Goal: Transaction & Acquisition: Book appointment/travel/reservation

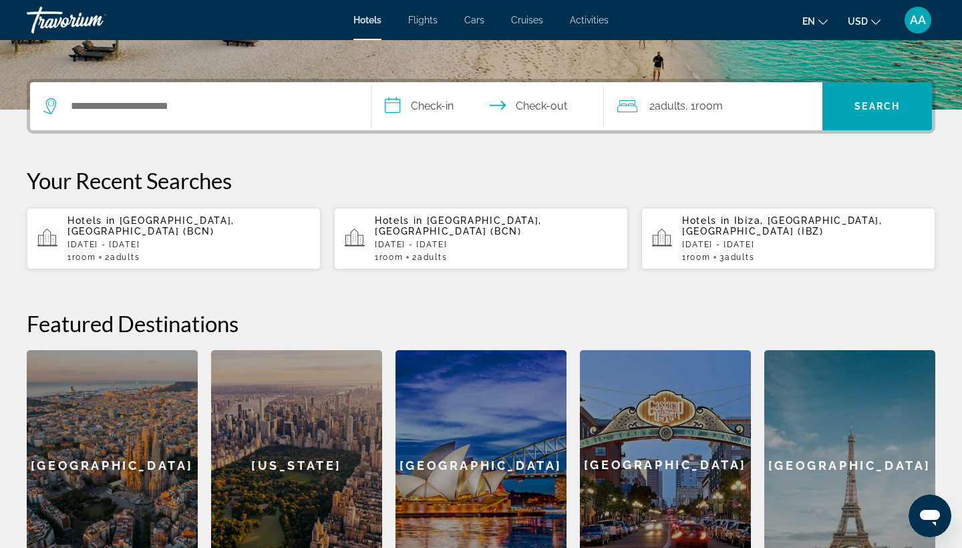
scroll to position [289, 0]
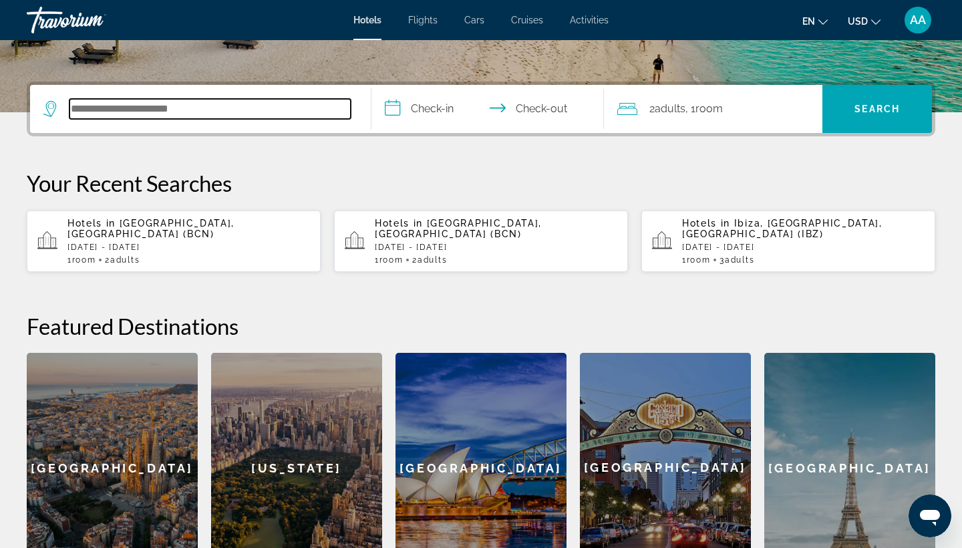
click at [112, 102] on input "Search hotel destination" at bounding box center [210, 109] width 281 height 20
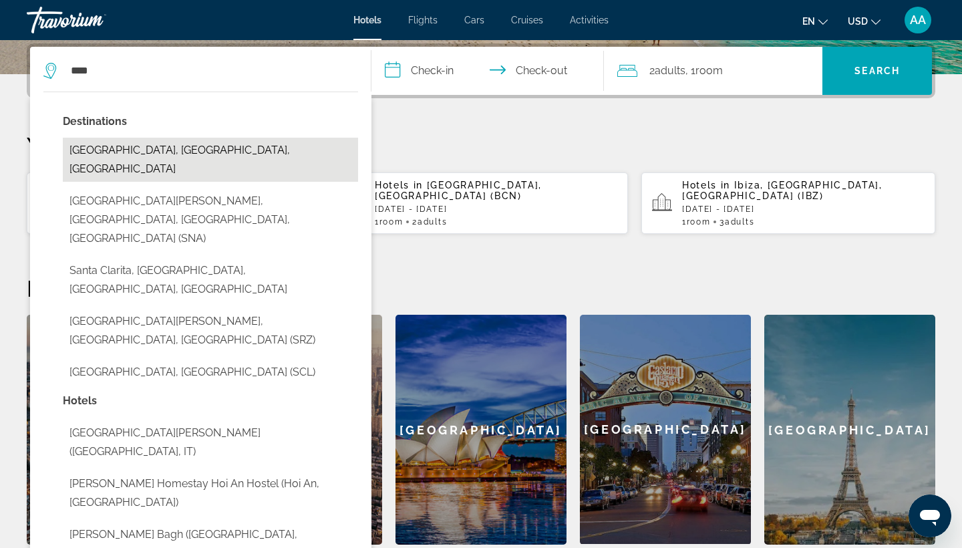
click at [203, 151] on button "[GEOGRAPHIC_DATA], [GEOGRAPHIC_DATA], [GEOGRAPHIC_DATA]" at bounding box center [210, 160] width 295 height 44
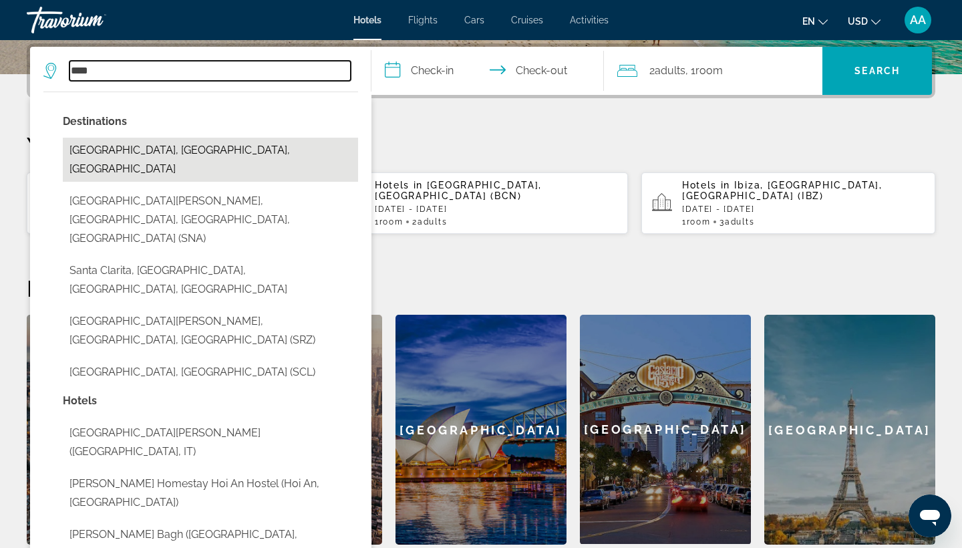
type input "**********"
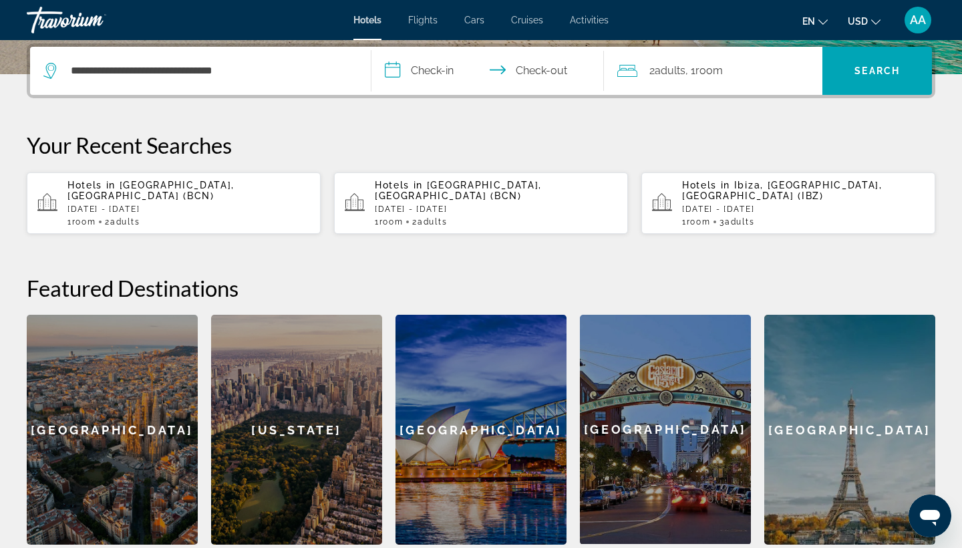
click at [438, 65] on input "**********" at bounding box center [491, 73] width 238 height 52
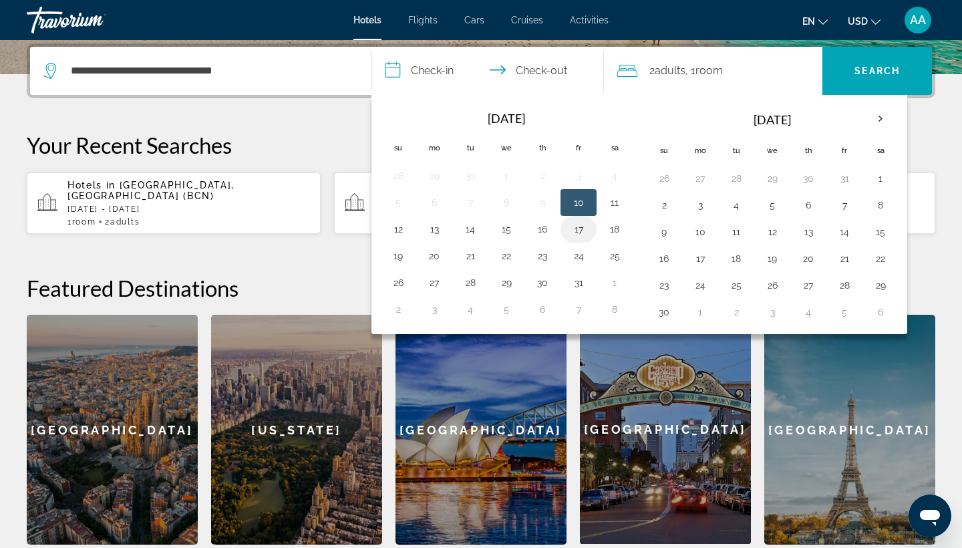
click at [583, 227] on button "17" at bounding box center [578, 229] width 21 height 19
click at [572, 233] on button "17" at bounding box center [578, 229] width 21 height 19
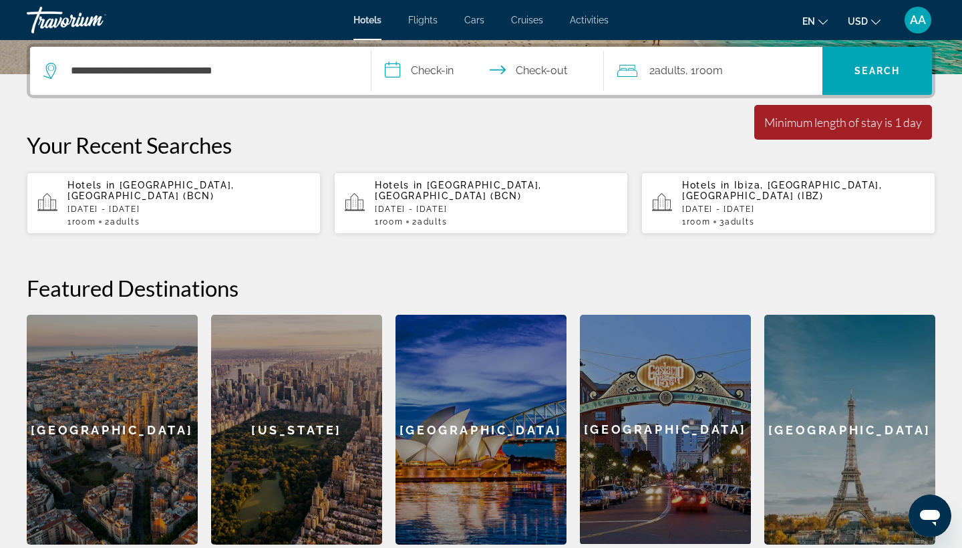
click at [556, 73] on input "**********" at bounding box center [491, 73] width 238 height 52
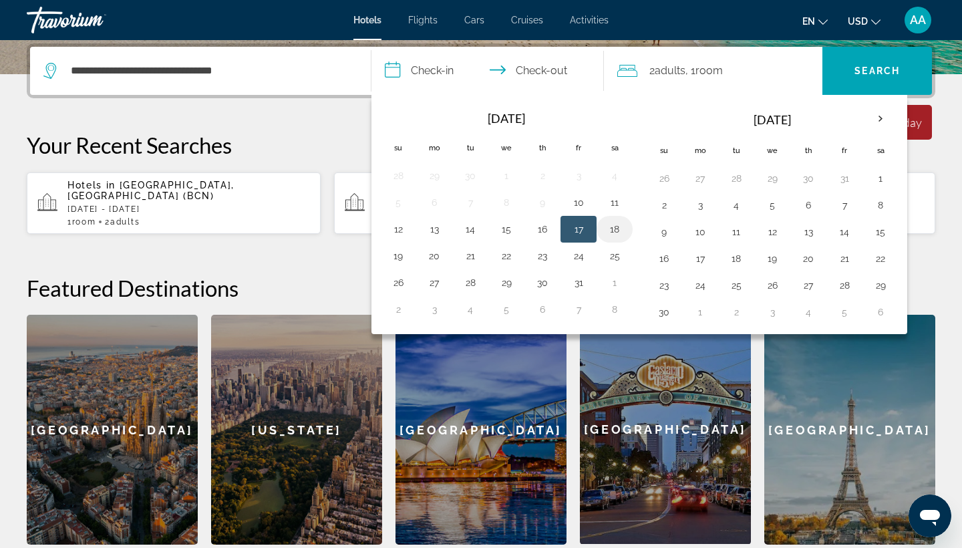
click at [615, 235] on button "18" at bounding box center [614, 229] width 21 height 19
click at [580, 231] on button "17" at bounding box center [578, 229] width 21 height 19
type input "**********"
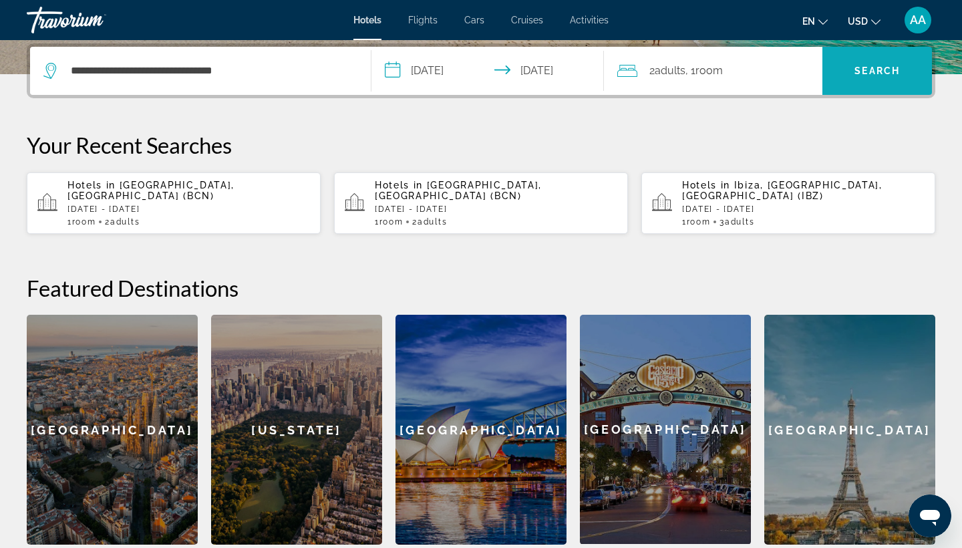
click at [883, 66] on span "Search" at bounding box center [877, 70] width 45 height 11
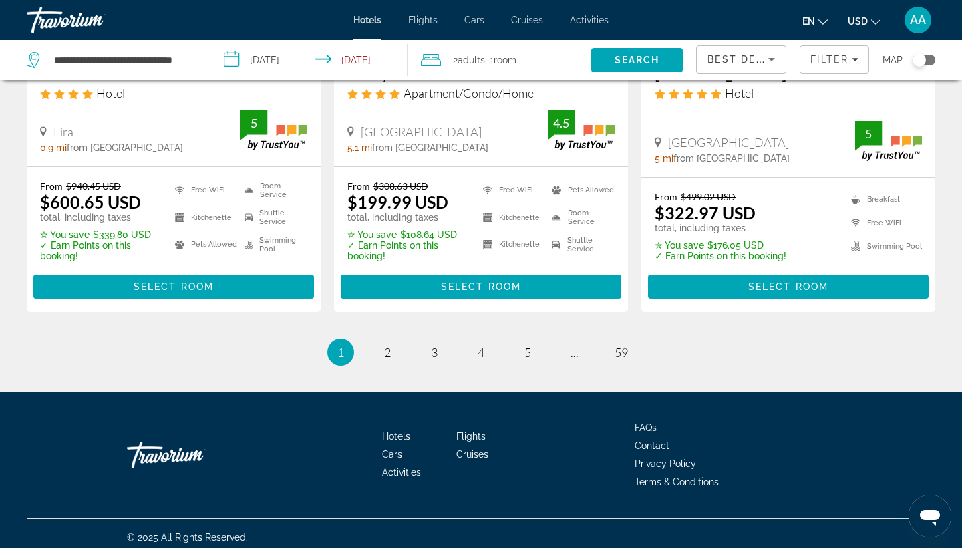
scroll to position [1811, 0]
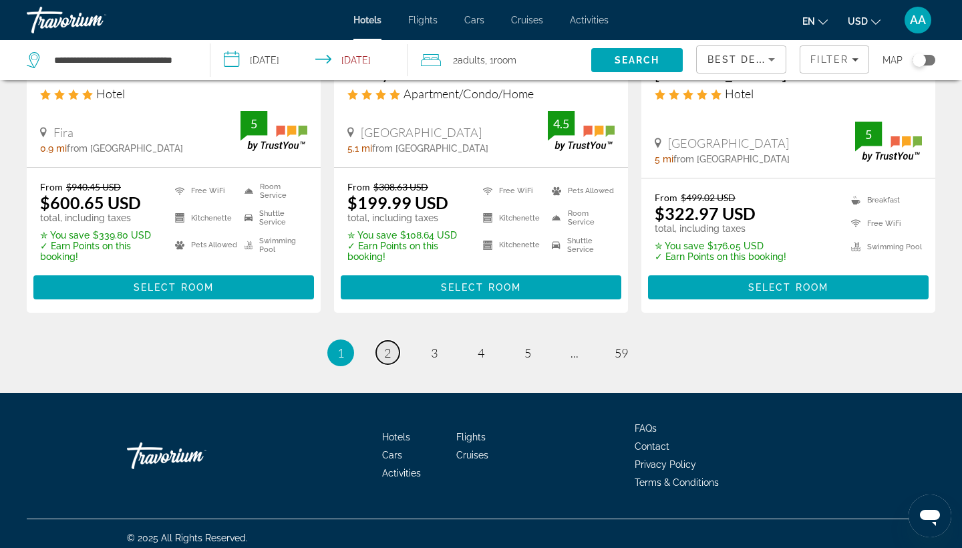
click at [388, 346] on span "2" at bounding box center [387, 353] width 7 height 15
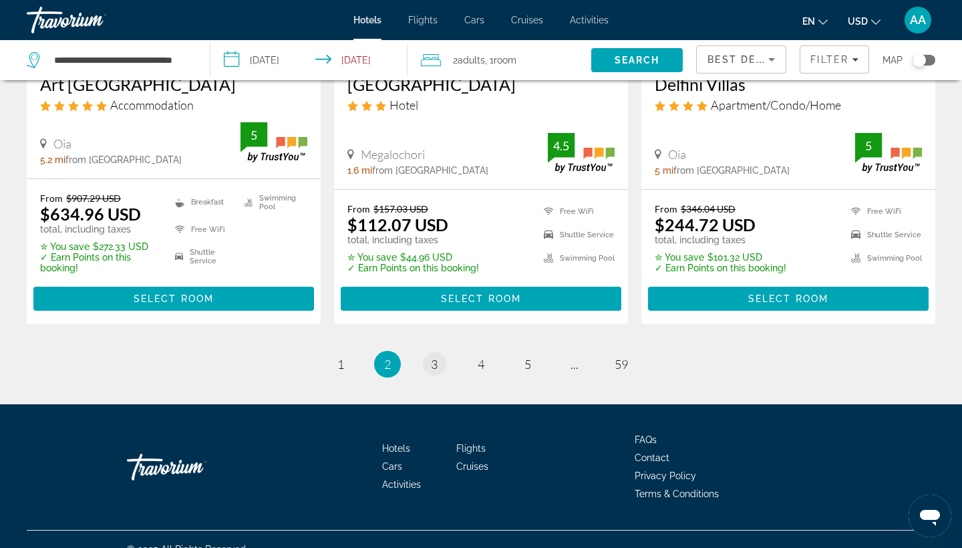
scroll to position [1810, 0]
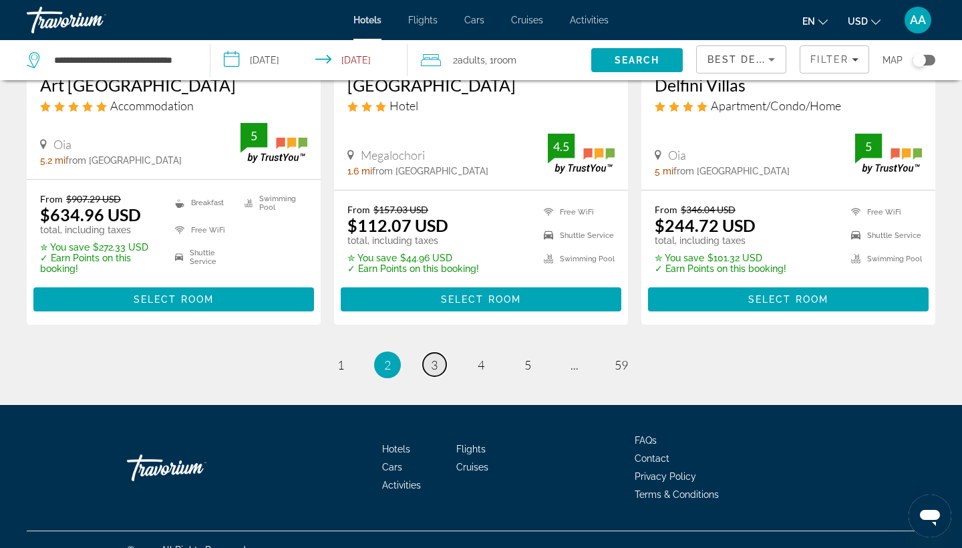
click at [440, 353] on link "page 3" at bounding box center [434, 364] width 23 height 23
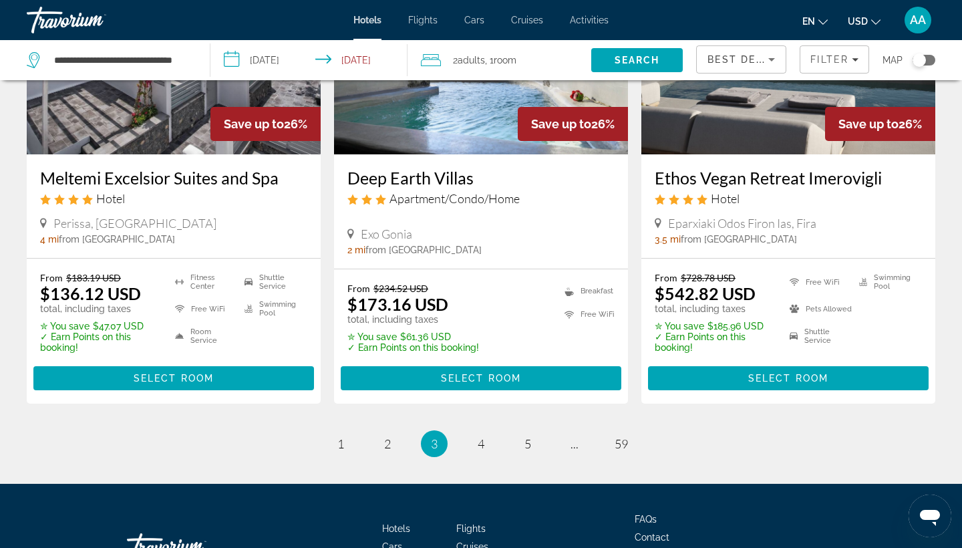
scroll to position [1713, 0]
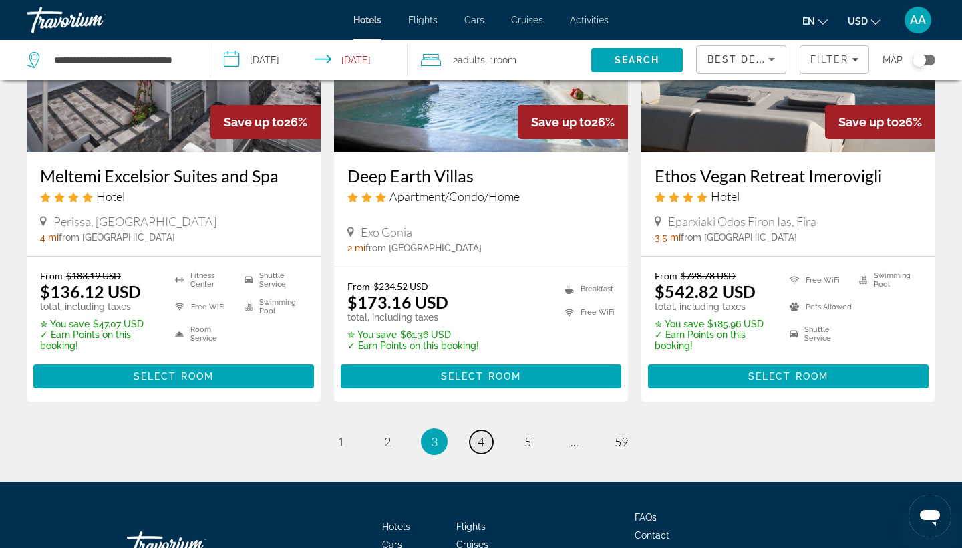
click at [480, 436] on span "4" at bounding box center [481, 441] width 7 height 15
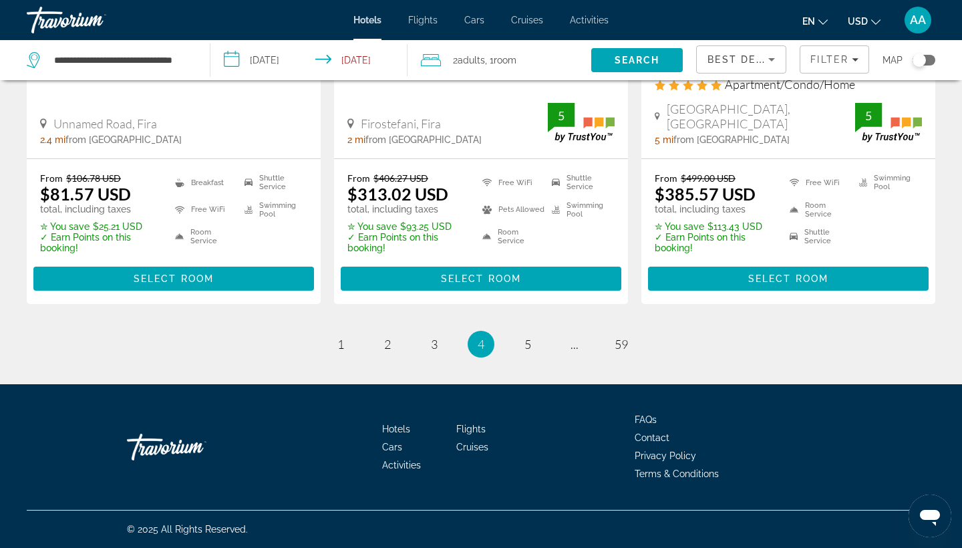
scroll to position [1830, 0]
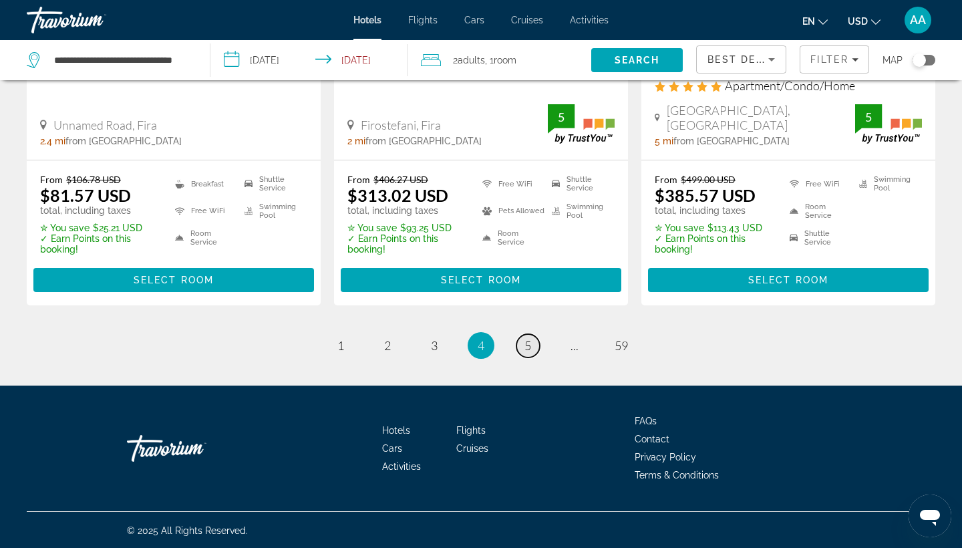
click at [529, 348] on span "5" at bounding box center [528, 345] width 7 height 15
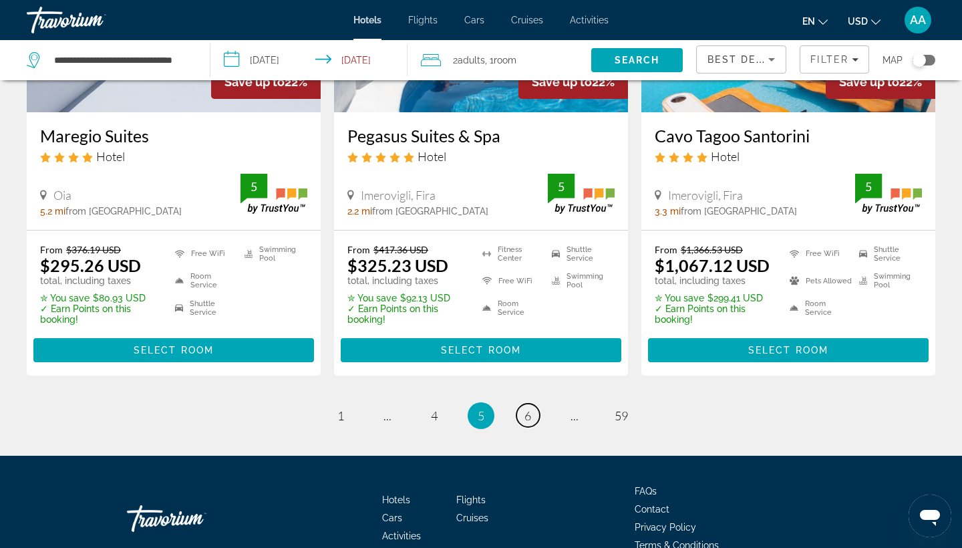
scroll to position [1758, 0]
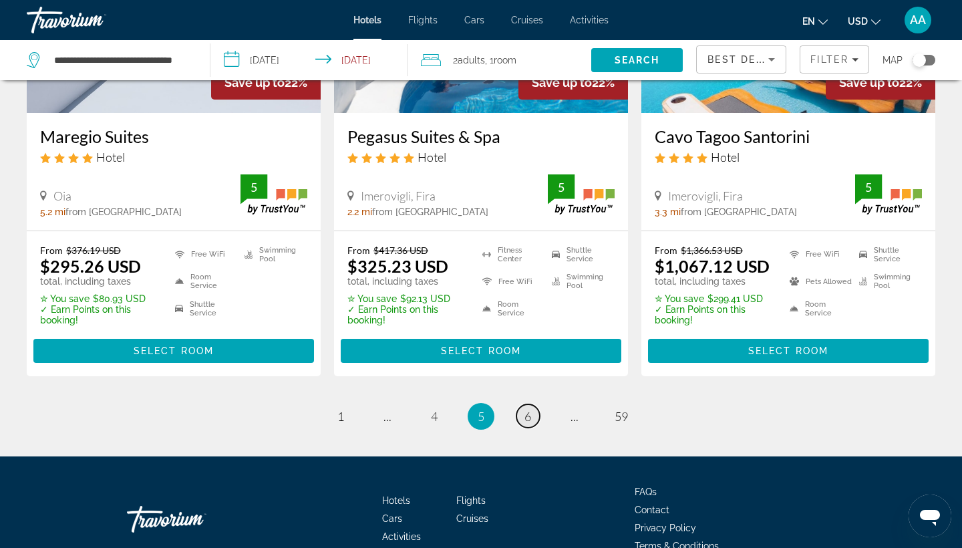
click at [525, 417] on span "6" at bounding box center [528, 416] width 7 height 15
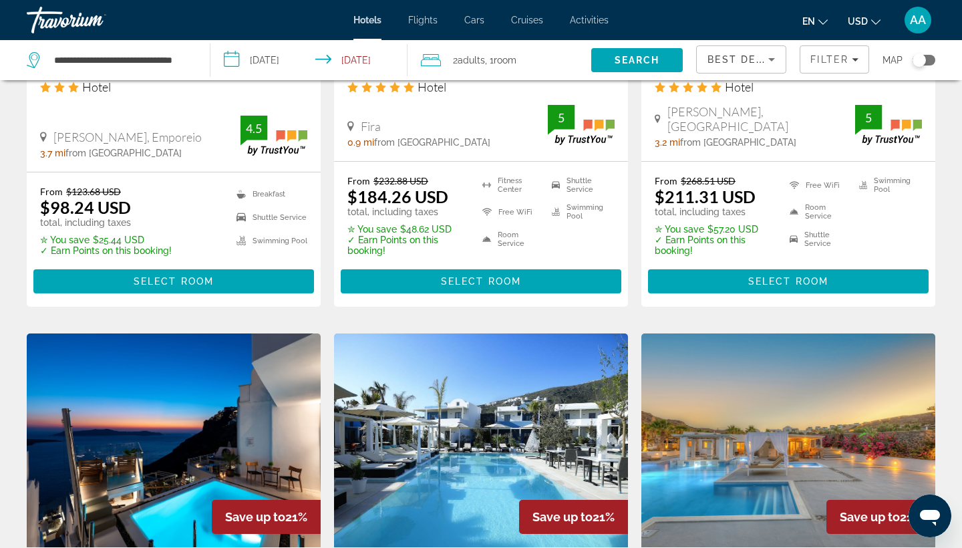
scroll to position [999, 0]
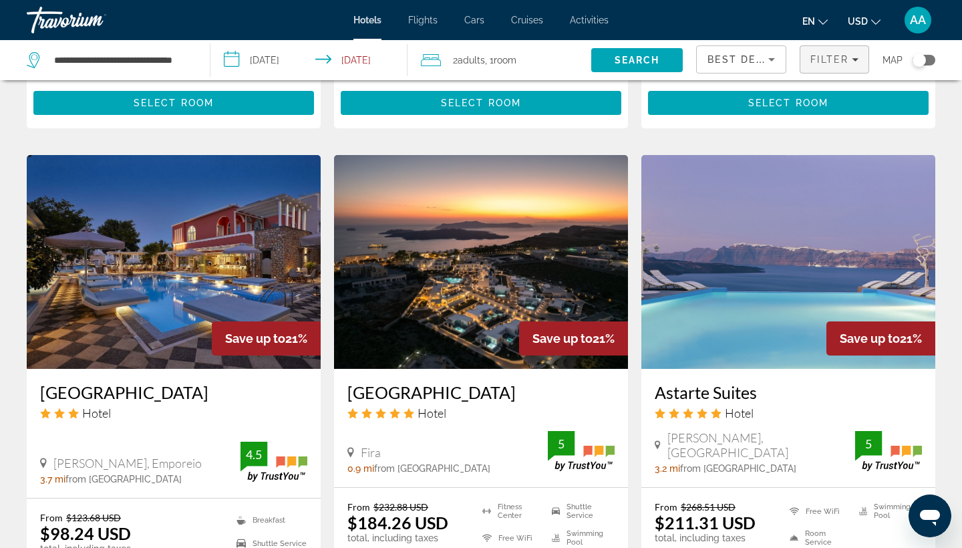
click at [834, 61] on span "Filter" at bounding box center [830, 59] width 38 height 11
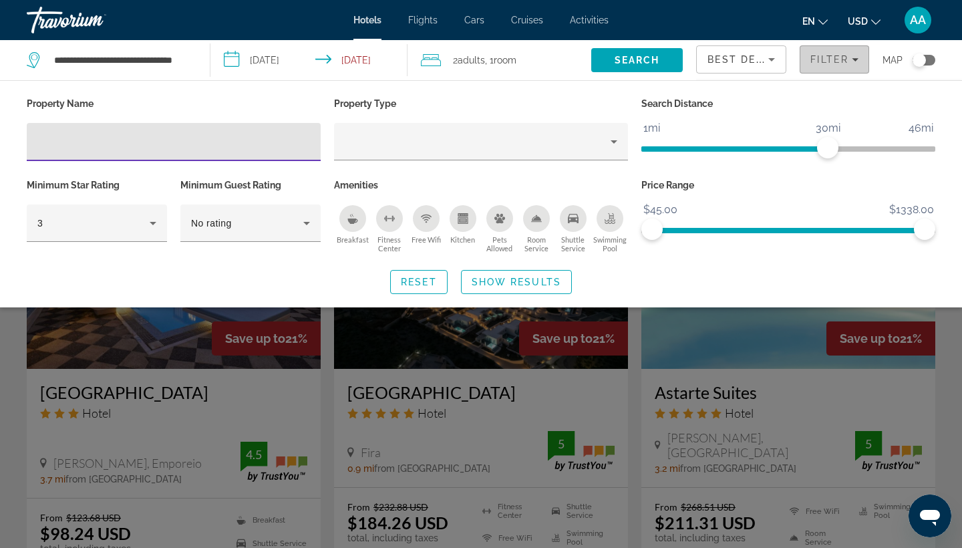
scroll to position [1810, 0]
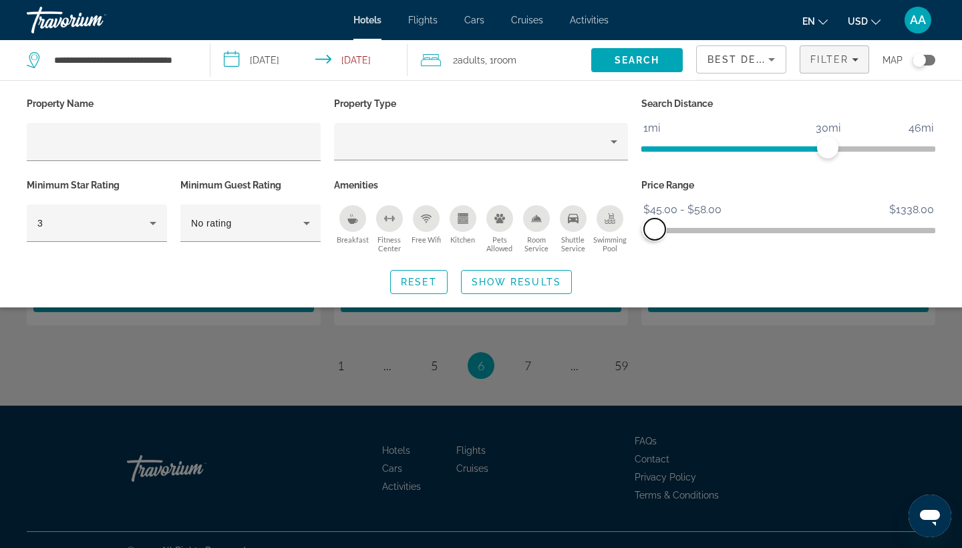
drag, startPoint x: 933, startPoint y: 238, endPoint x: 658, endPoint y: 244, distance: 275.4
click at [658, 244] on div "Price Range $45.00 $1338.00 $45.00 $58.00 $45.00 - $58.00" at bounding box center [788, 216] width 307 height 81
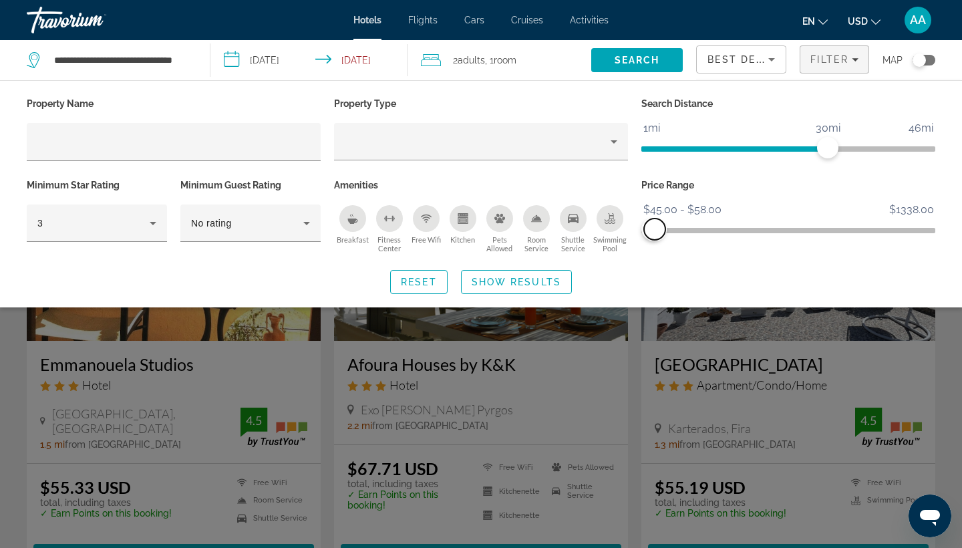
drag, startPoint x: 662, startPoint y: 237, endPoint x: 655, endPoint y: 236, distance: 7.4
click at [655, 236] on span "ngx-slider-max" at bounding box center [654, 229] width 21 height 21
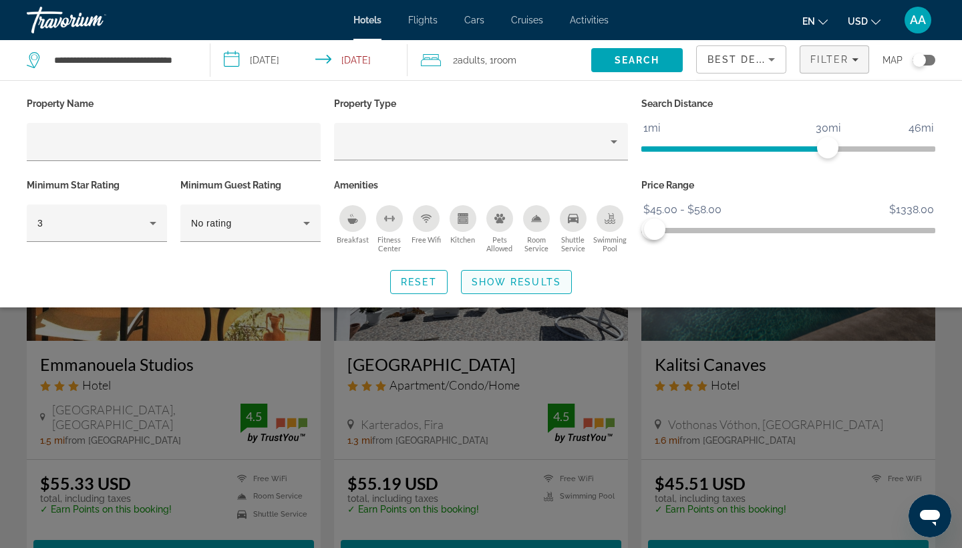
click at [517, 279] on span "Search widget" at bounding box center [517, 282] width 110 height 32
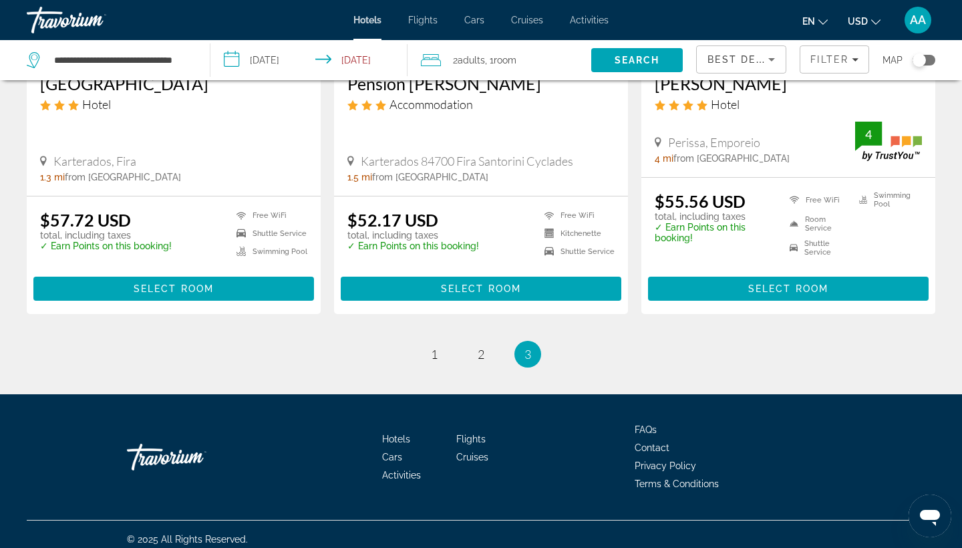
scroll to position [738, 0]
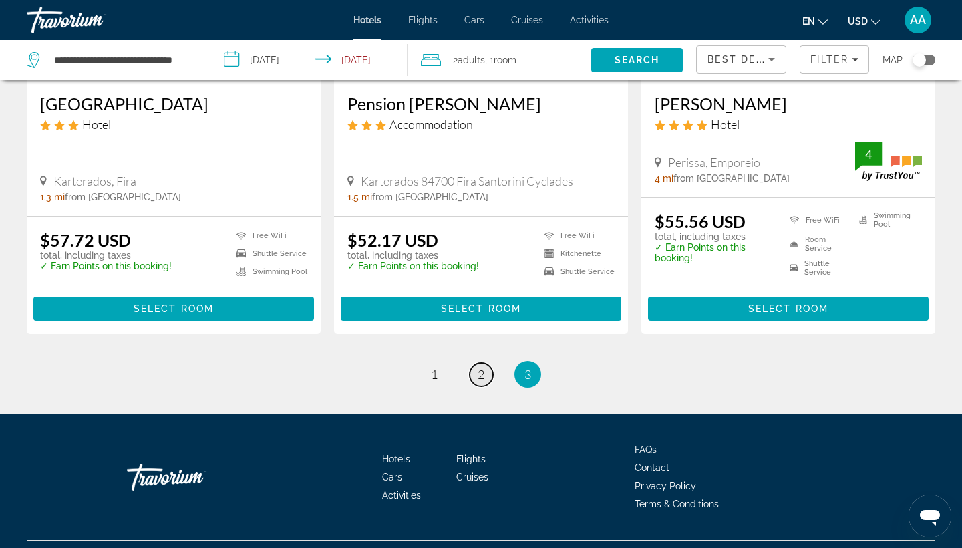
click at [483, 374] on span "2" at bounding box center [481, 374] width 7 height 15
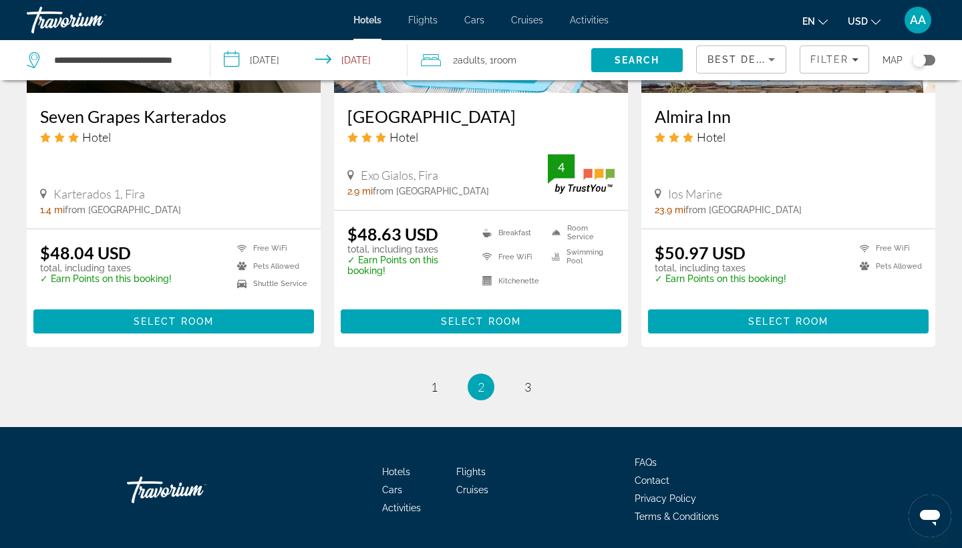
scroll to position [1748, 0]
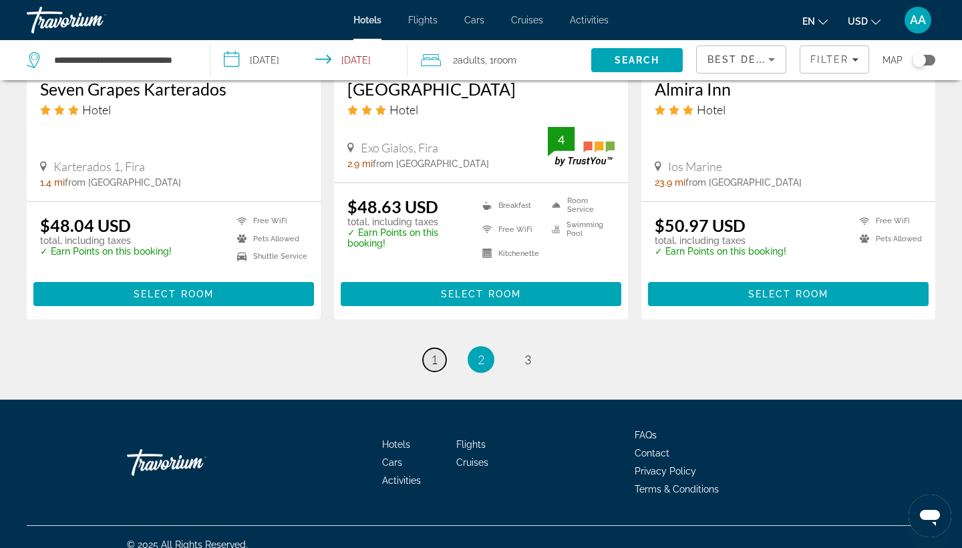
click at [438, 363] on span "1" at bounding box center [434, 359] width 7 height 15
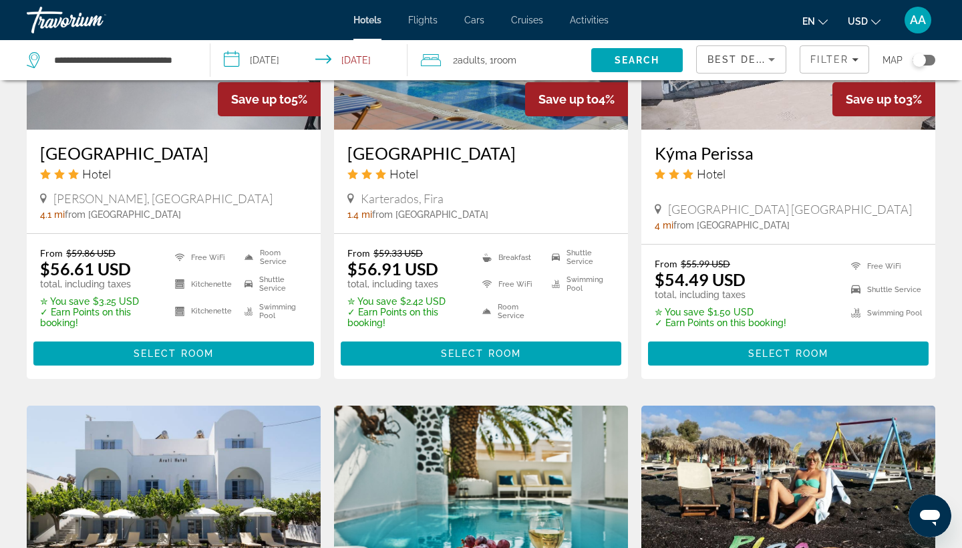
scroll to position [1109, 0]
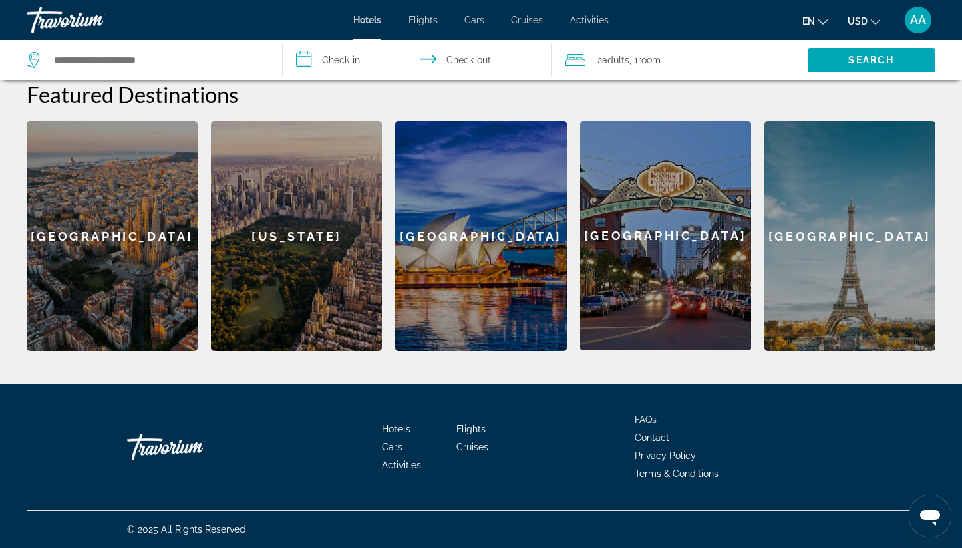
scroll to position [519, 0]
